Goal: Task Accomplishment & Management: Manage account settings

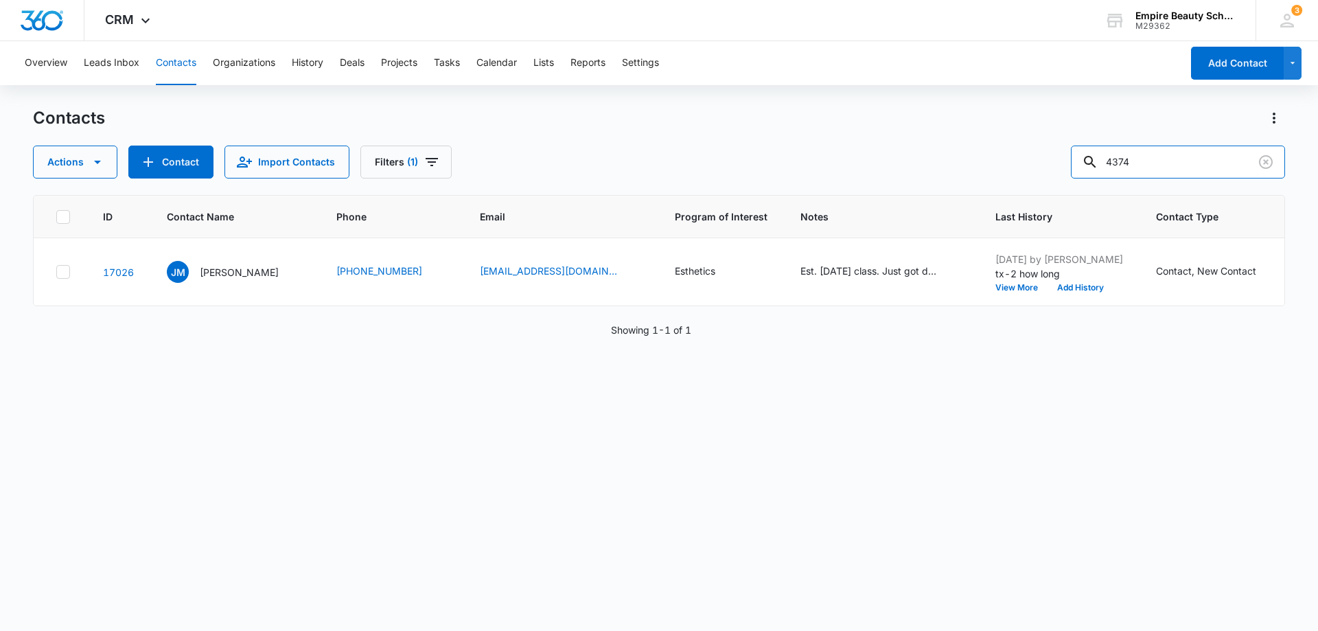
drag, startPoint x: 1168, startPoint y: 161, endPoint x: 1073, endPoint y: 154, distance: 95.7
click at [1074, 153] on div "Actions Contact Import Contacts Filters (1) 4374" at bounding box center [659, 162] width 1252 height 33
type input "8147"
click at [999, 288] on button "View More" at bounding box center [1021, 287] width 52 height 8
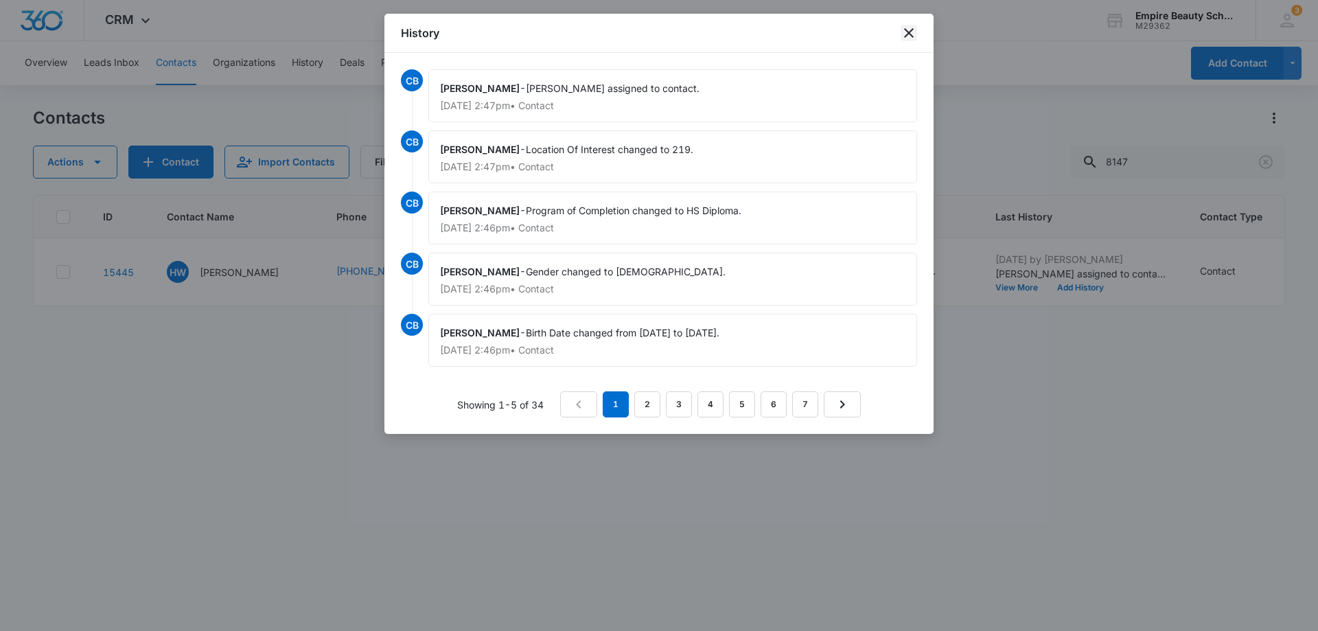
click at [903, 30] on icon "close" at bounding box center [909, 33] width 16 height 16
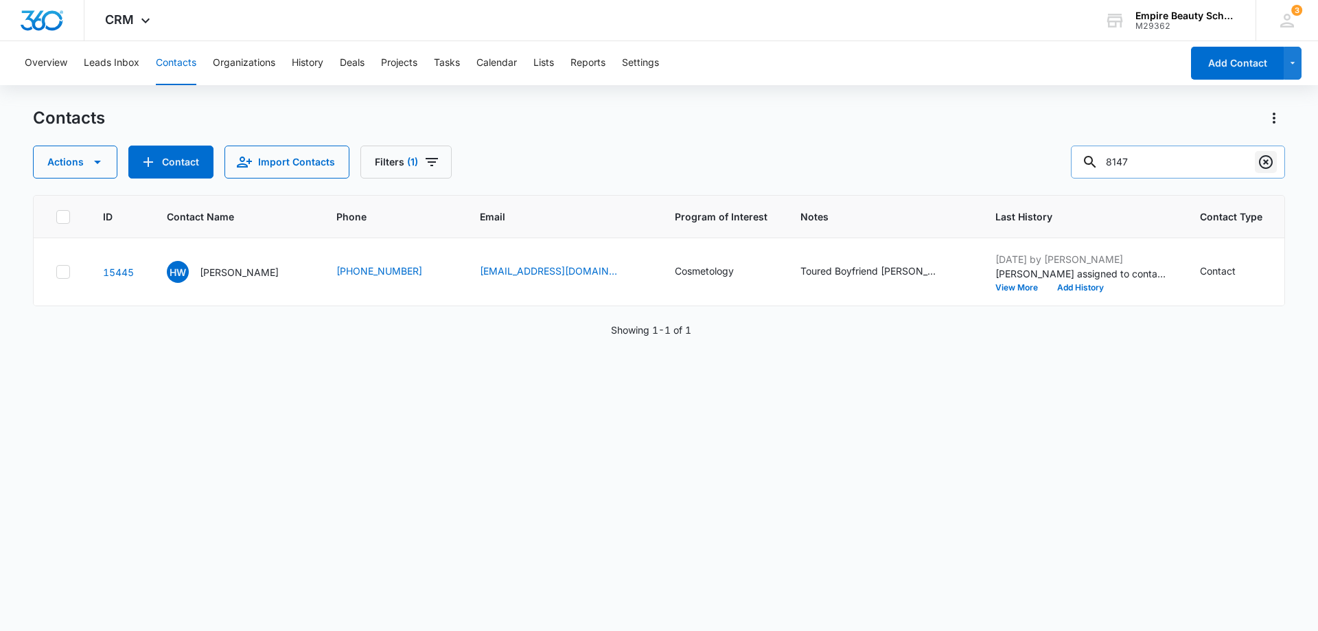
click at [1266, 163] on icon "Clear" at bounding box center [1266, 162] width 14 height 14
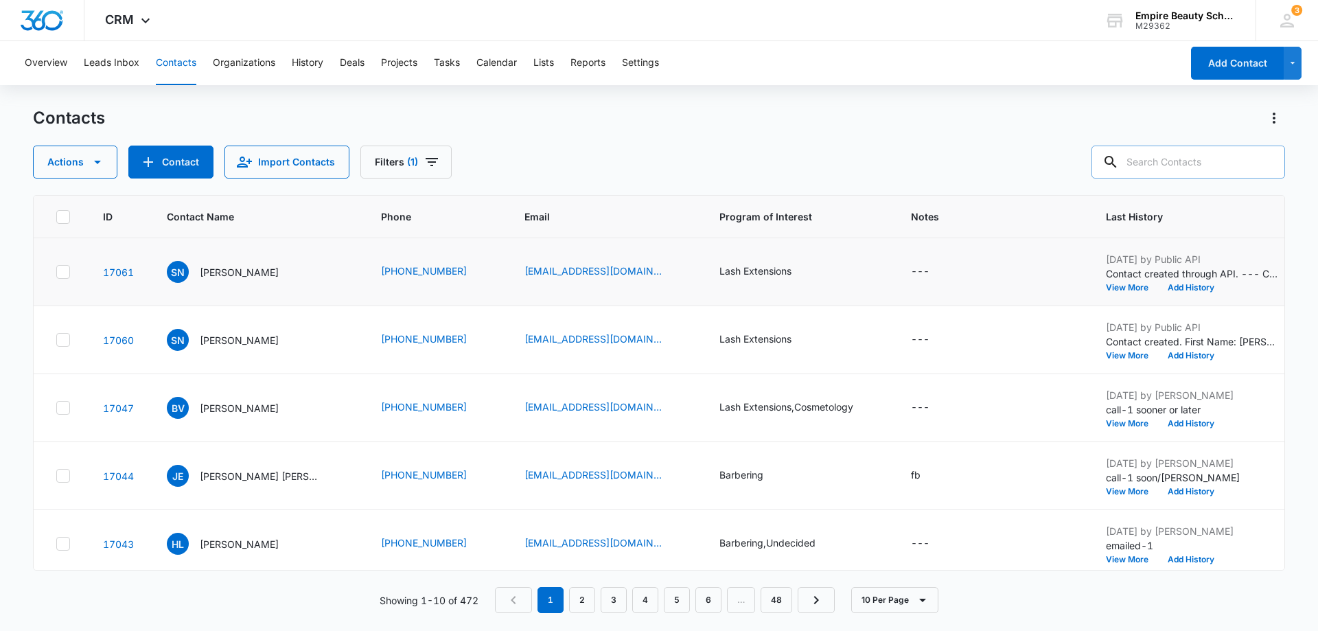
click at [62, 273] on icon at bounding box center [63, 272] width 12 height 12
click at [56, 273] on input "checkbox" at bounding box center [56, 272] width 1 height 1
click at [63, 339] on icon at bounding box center [63, 340] width 12 height 12
click at [56, 340] on input "checkbox" at bounding box center [56, 340] width 1 height 1
click at [100, 163] on icon "button" at bounding box center [97, 162] width 16 height 16
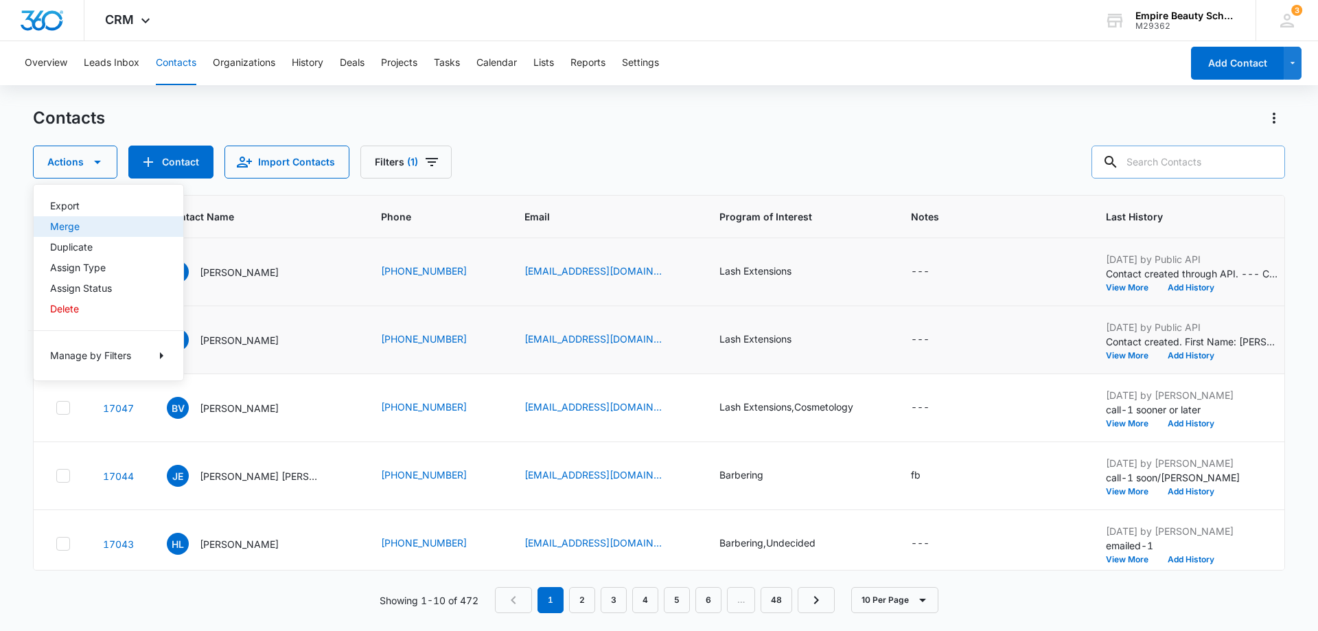
click at [74, 228] on div "Merge" at bounding box center [100, 227] width 100 height 10
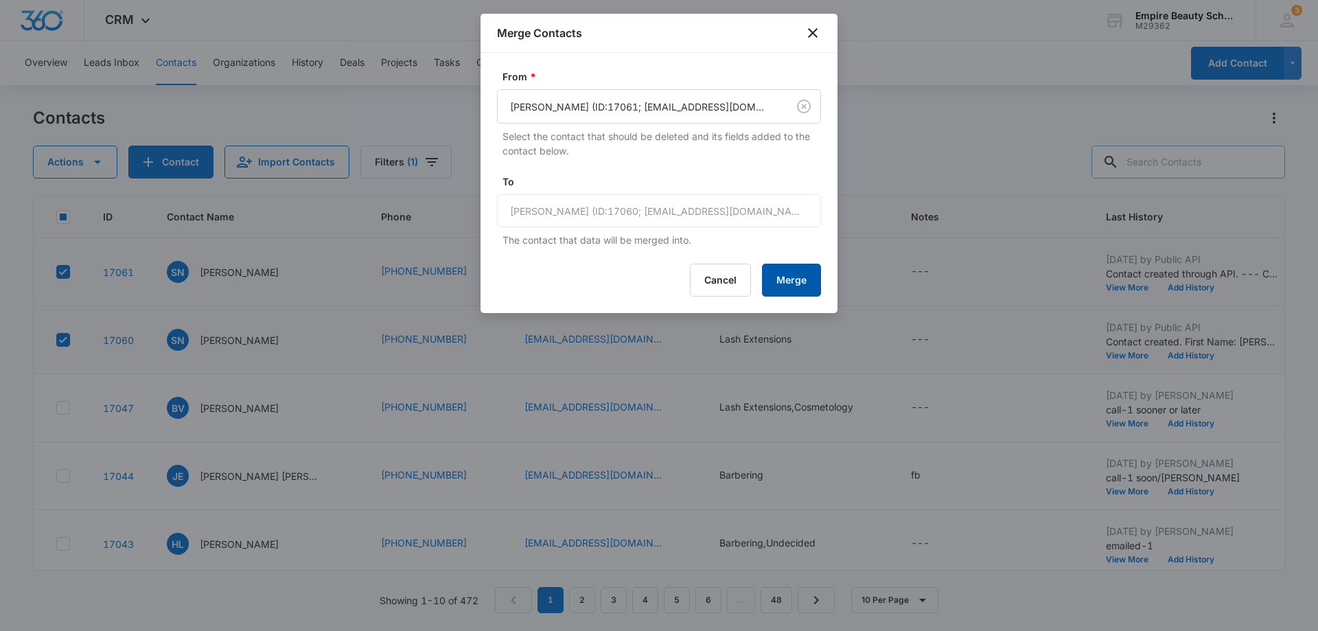
click at [789, 278] on button "Merge" at bounding box center [791, 280] width 59 height 33
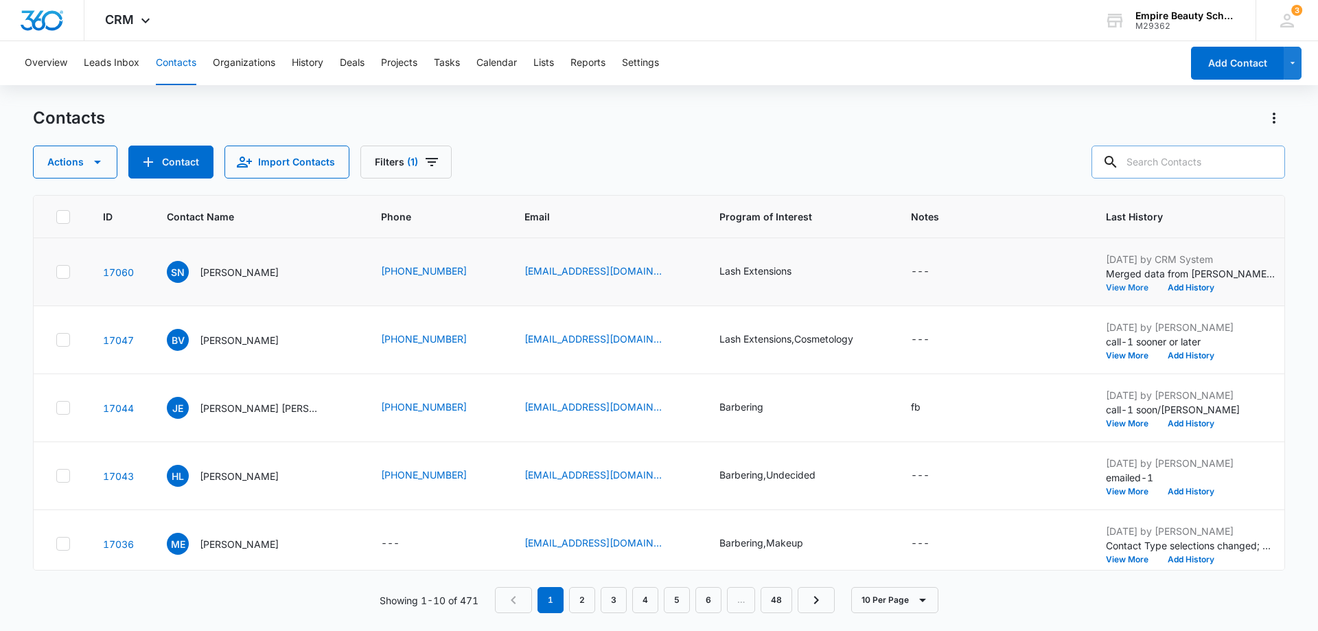
click at [1135, 287] on button "View More" at bounding box center [1132, 287] width 52 height 8
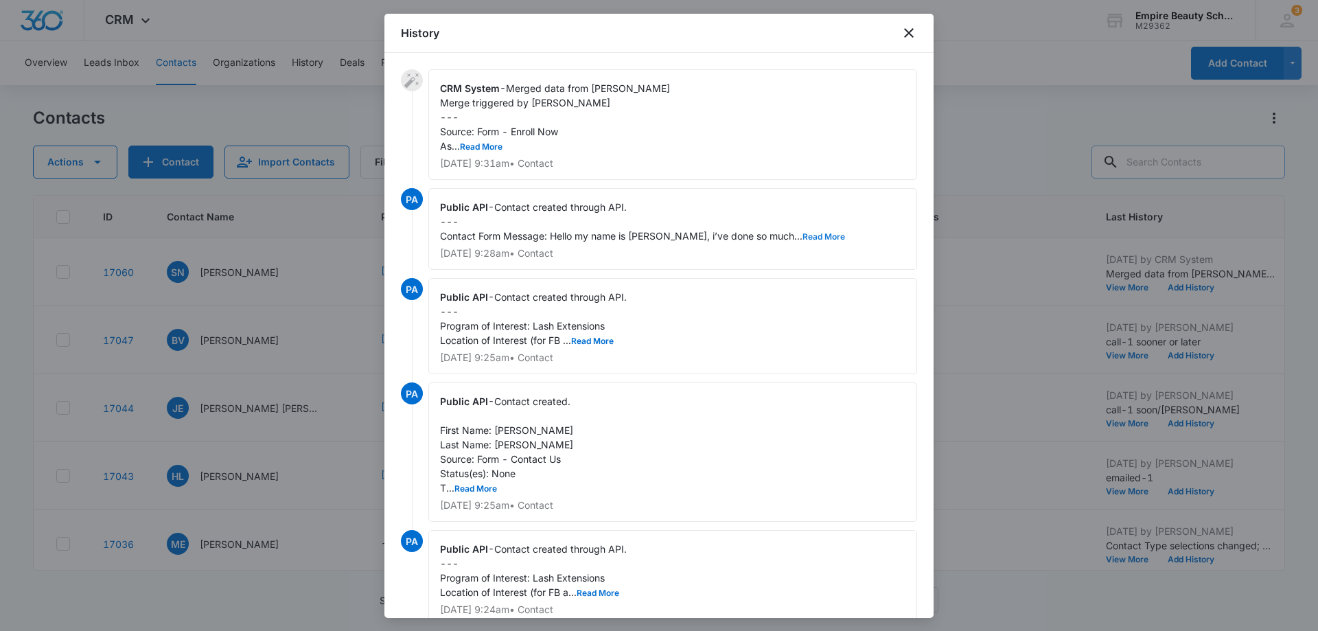
click at [802, 238] on button "Read More" at bounding box center [823, 237] width 43 height 8
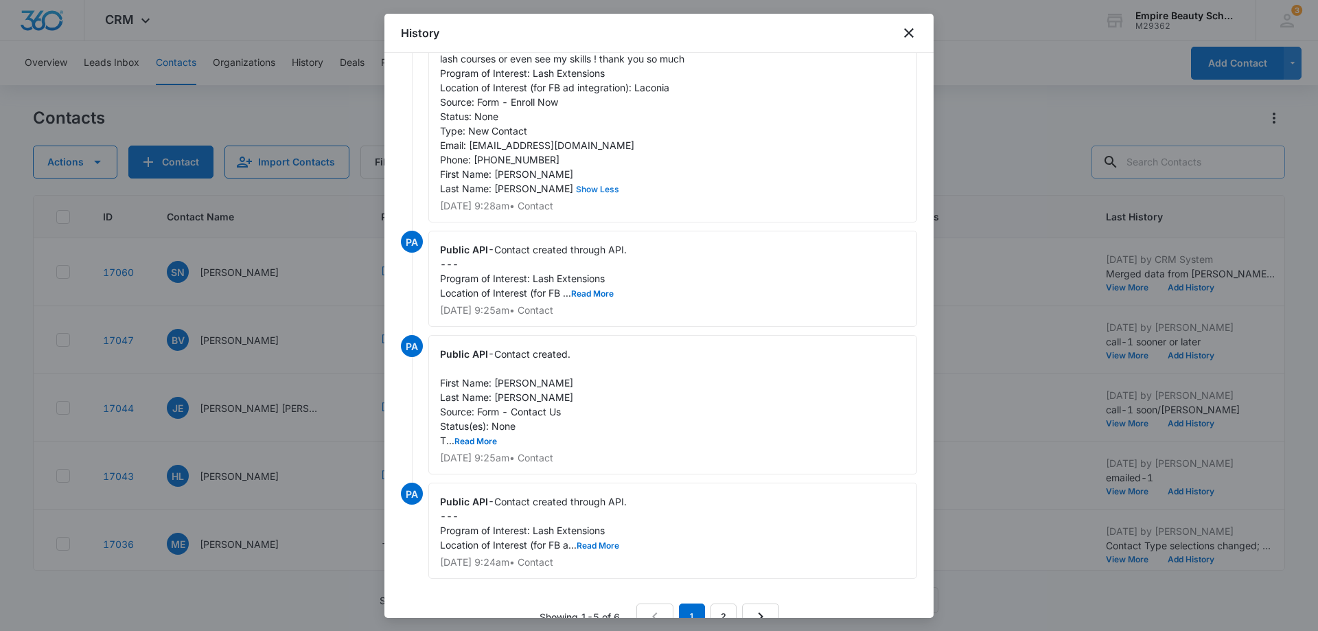
scroll to position [248, 0]
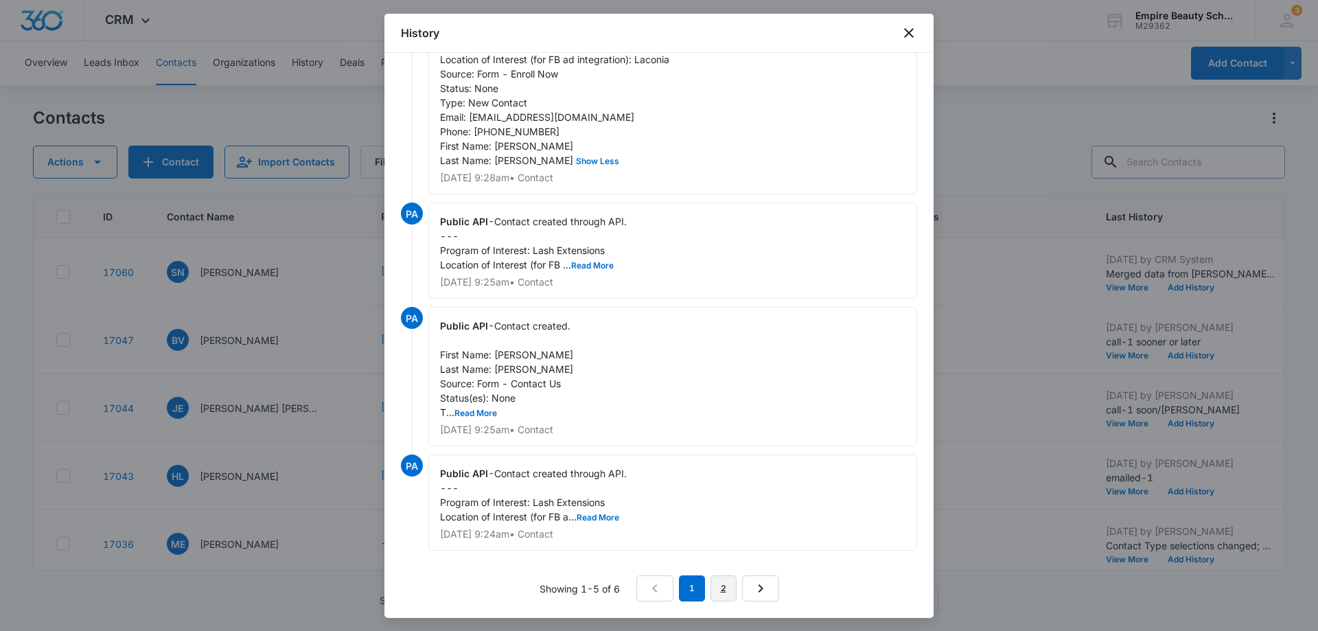
click at [712, 587] on link "2" at bounding box center [723, 588] width 26 height 26
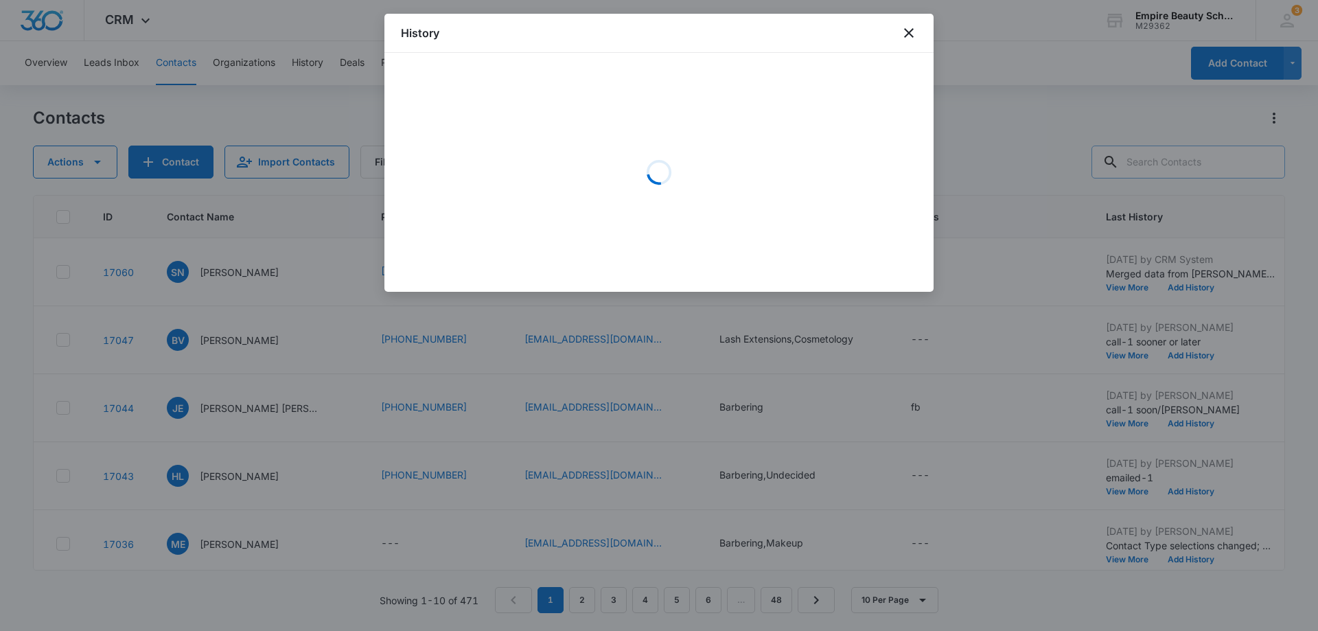
scroll to position [0, 0]
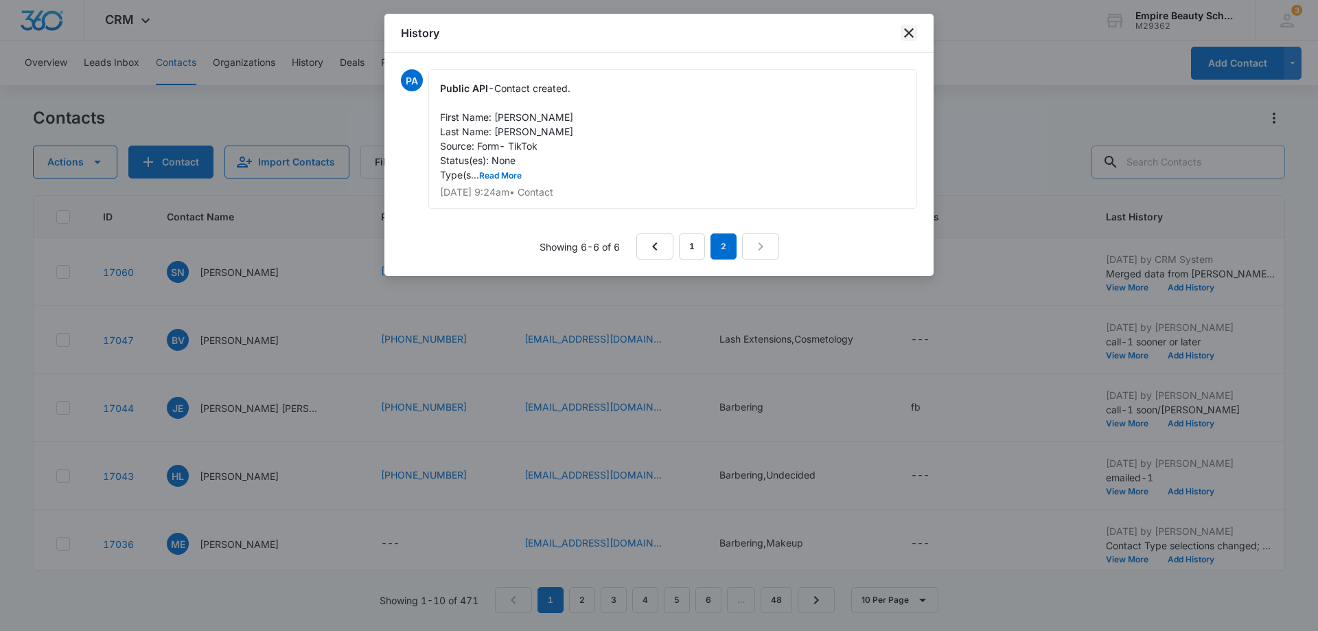
click at [911, 31] on icon "close" at bounding box center [909, 33] width 10 height 10
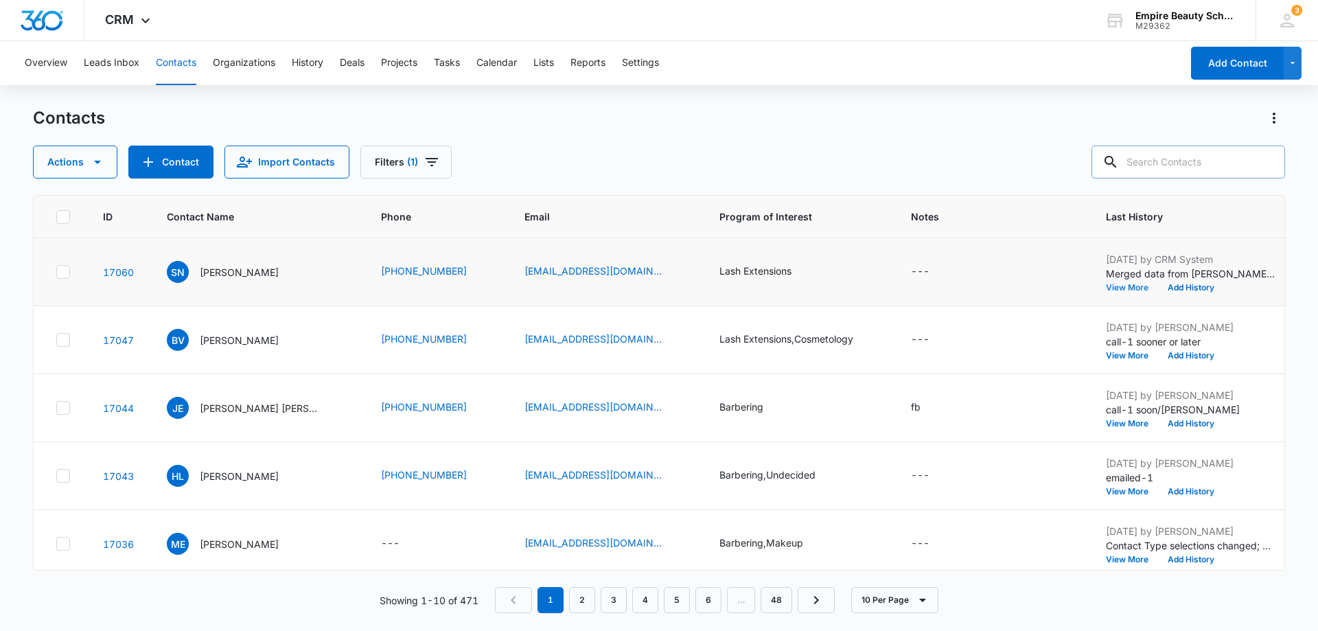
click at [1128, 284] on button "View More" at bounding box center [1132, 287] width 52 height 8
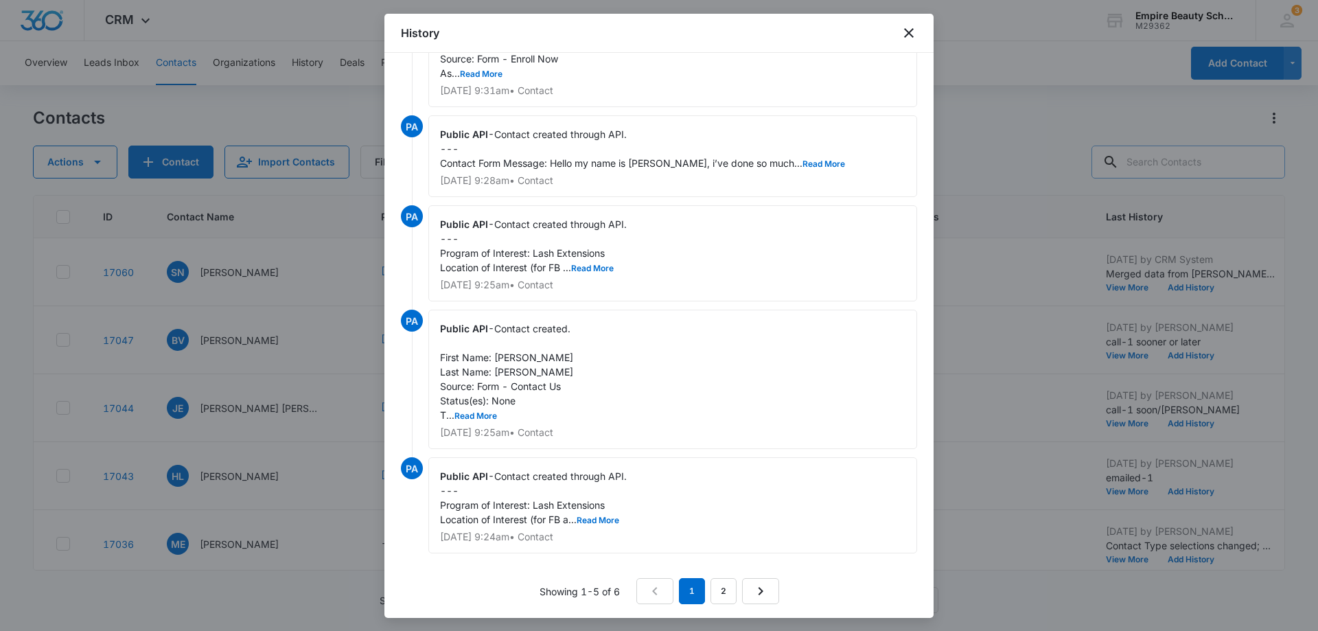
scroll to position [76, 0]
click at [907, 31] on icon "close" at bounding box center [909, 33] width 10 height 10
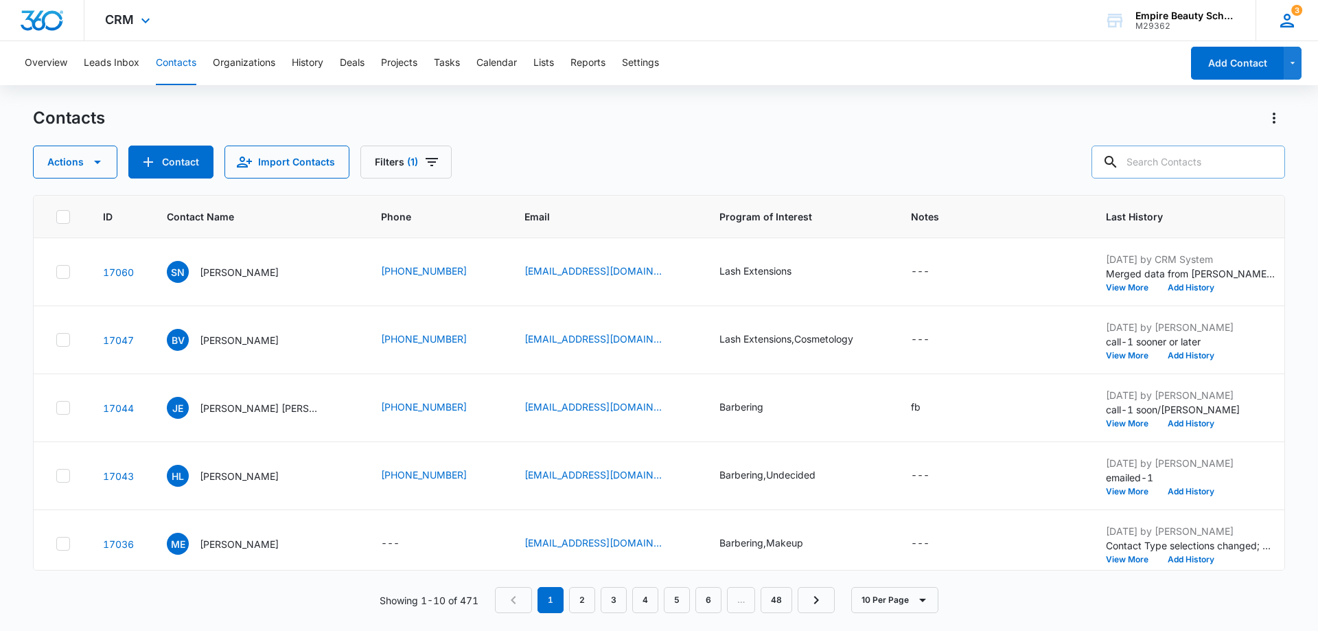
click at [1294, 19] on icon at bounding box center [1287, 20] width 21 height 21
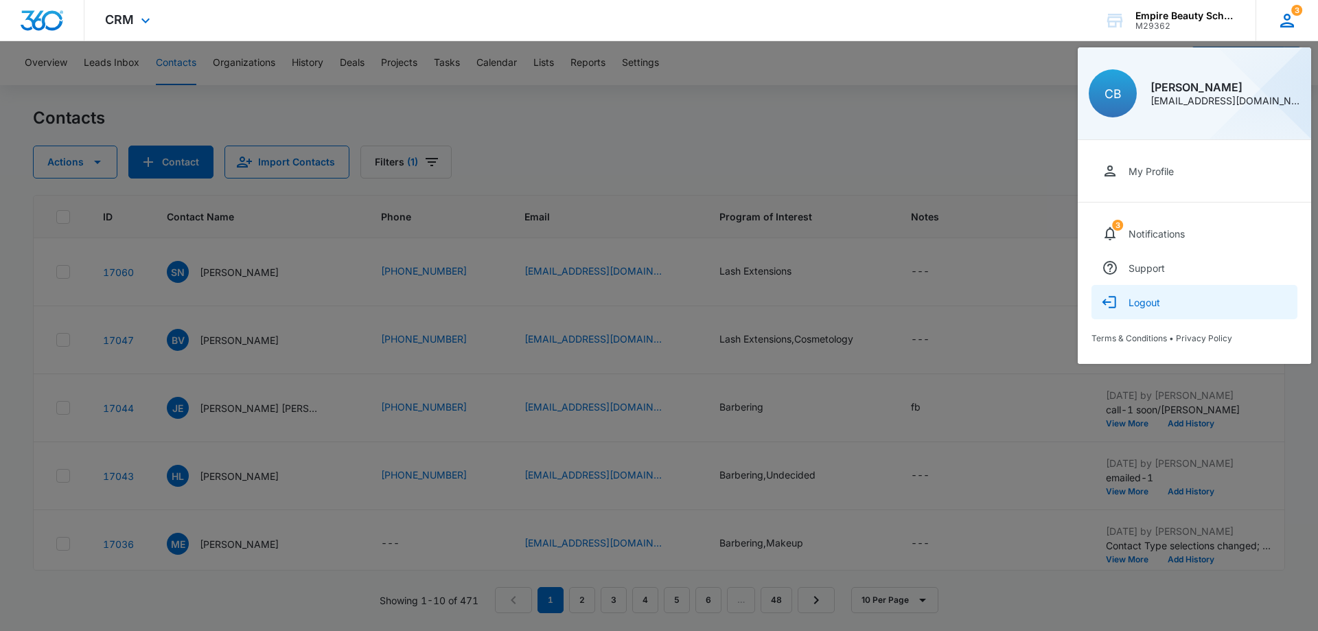
click at [1137, 303] on div "Logout" at bounding box center [1144, 303] width 32 height 12
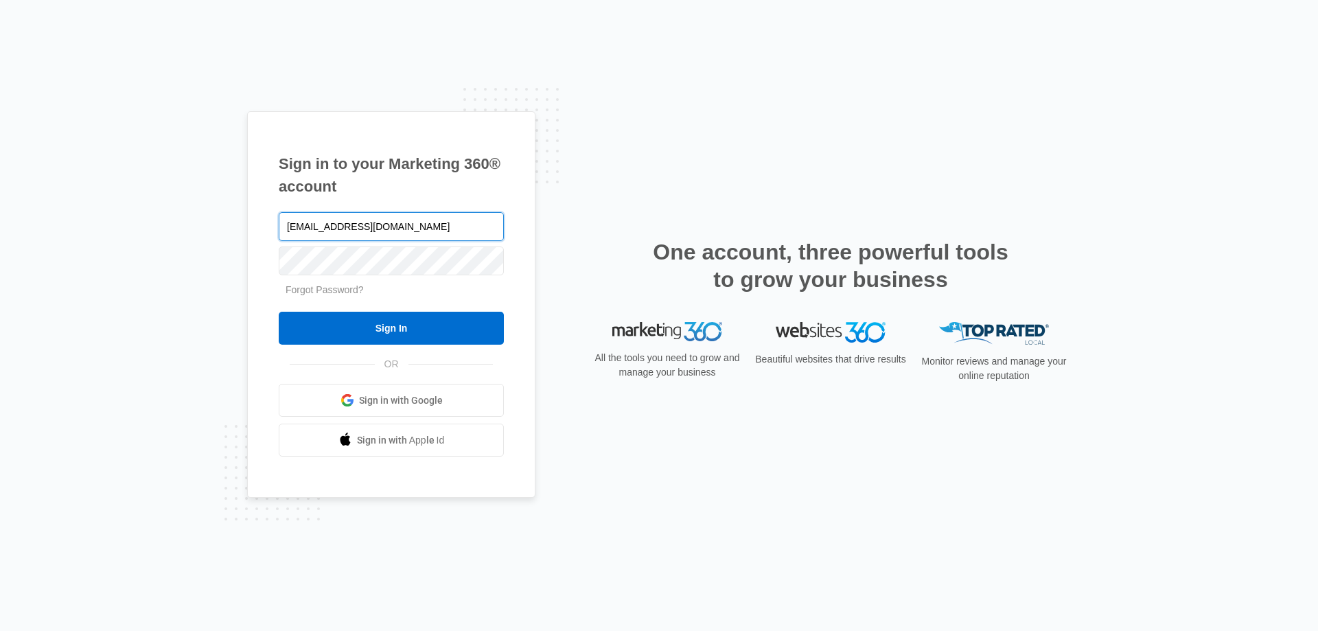
drag, startPoint x: 318, startPoint y: 230, endPoint x: 256, endPoint y: 230, distance: 61.8
click at [256, 230] on div "Sign in to your Marketing 360® account cbarton@empirebeautyschools.com Forgot P…" at bounding box center [391, 304] width 288 height 387
type input "kmaleski@empirebeautyschools.com"
click at [279, 312] on input "Sign In" at bounding box center [391, 328] width 225 height 33
